Goal: Task Accomplishment & Management: Complete application form

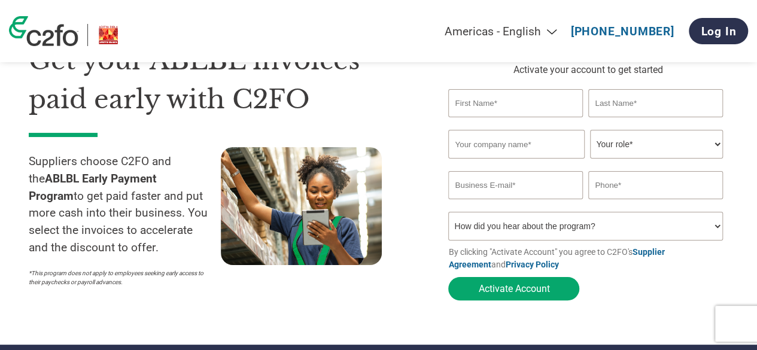
scroll to position [74, 0]
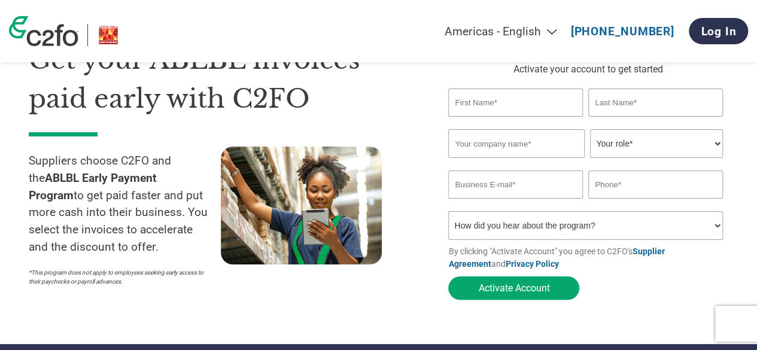
click at [498, 109] on input "text" at bounding box center [515, 103] width 134 height 28
type input "Naveen"
click at [624, 92] on input "text" at bounding box center [655, 103] width 134 height 28
type input "Verma"
click at [551, 136] on input "text" at bounding box center [516, 143] width 136 height 29
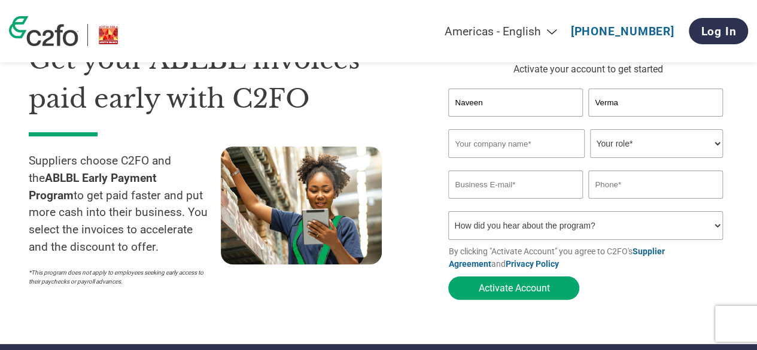
paste input "DONEAR INDUSTRIES LTD."
type input "DONEAR INDUSTRIES LTD."
click at [606, 143] on select "Your role* CFO Controller Credit Manager Finance Director Treasurer CEO Preside…" at bounding box center [656, 143] width 132 height 29
select select "OTHER"
click at [590, 131] on select "Your role* CFO Controller Credit Manager Finance Director Treasurer CEO Preside…" at bounding box center [656, 143] width 132 height 29
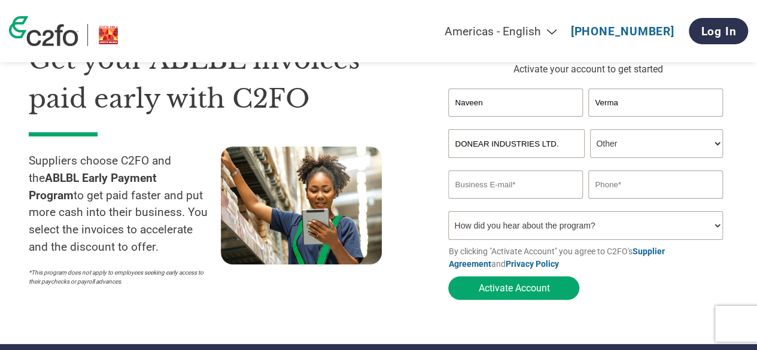
click at [466, 183] on input "email" at bounding box center [515, 185] width 134 height 28
paste input "DONEAR INDUSTRIES LTD."
type input "D"
paste input "[EMAIL_ADDRESS][DOMAIN_NAME]"
type input "[EMAIL_ADDRESS][DOMAIN_NAME]"
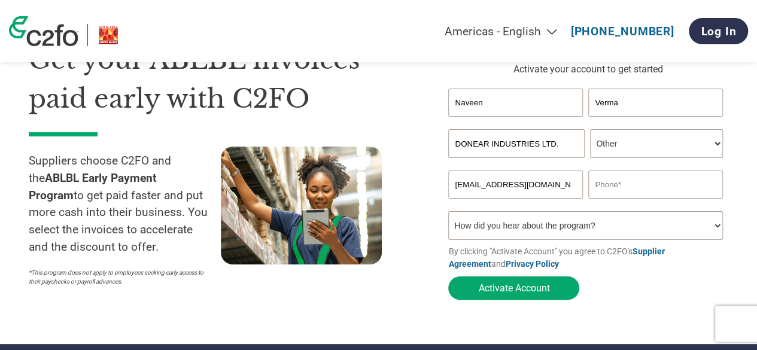
click at [611, 186] on input "text" at bounding box center [655, 185] width 134 height 28
paste input "9164600060"
type input "9164600060"
click at [559, 227] on select "How did you hear about the program? Received a letter Email Social Media Online…" at bounding box center [585, 225] width 274 height 29
select select "Email"
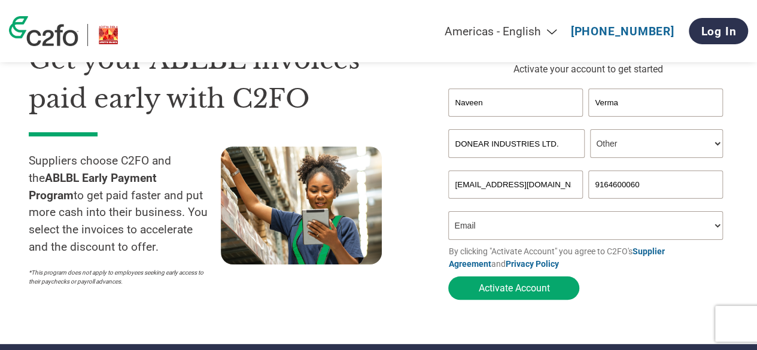
click at [448, 214] on select "How did you hear about the program? Received a letter Email Social Media Online…" at bounding box center [585, 225] width 274 height 29
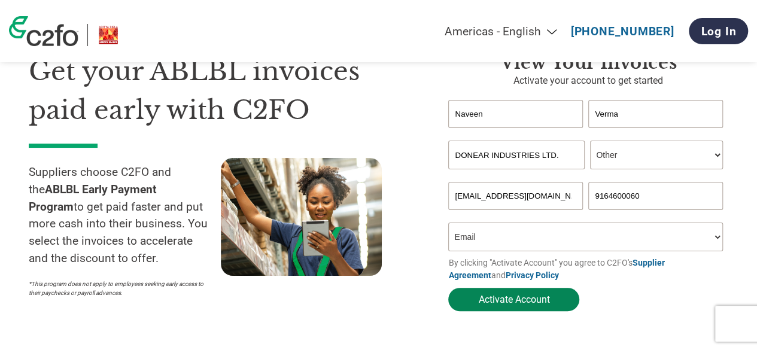
click at [534, 301] on button "Activate Account" at bounding box center [513, 299] width 131 height 23
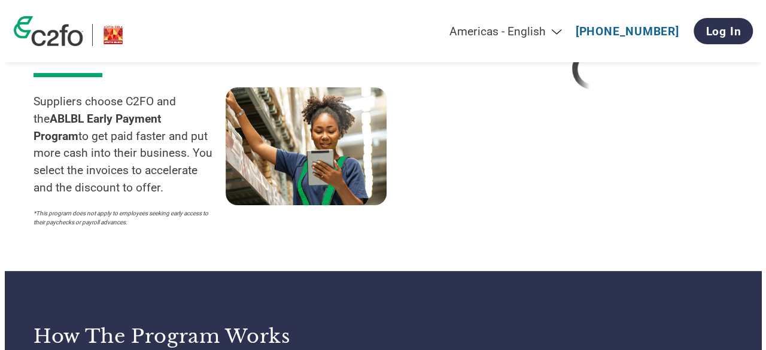
scroll to position [0, 0]
